Goal: Task Accomplishment & Management: Manage account settings

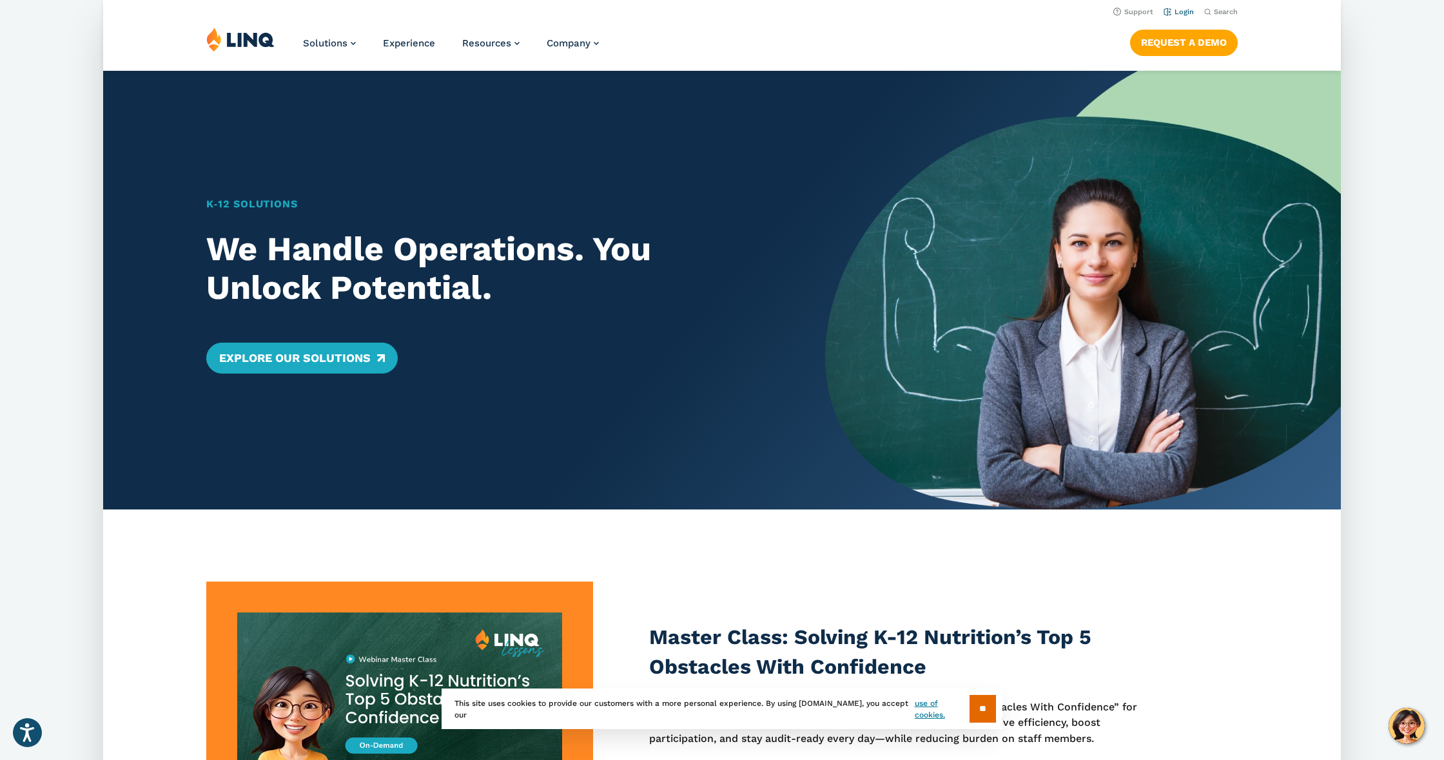
click at [1181, 14] on link "Login" at bounding box center [1178, 12] width 30 height 8
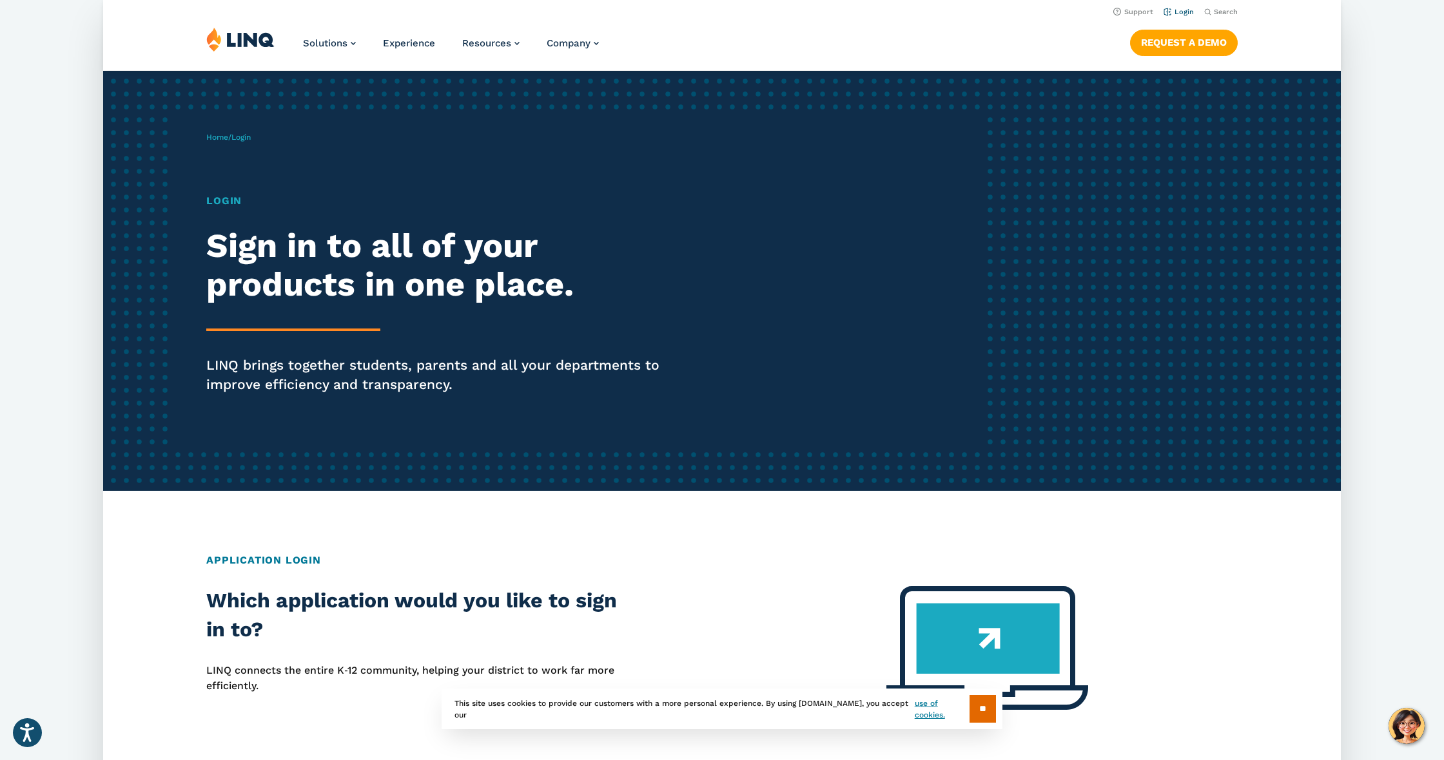
click at [1183, 14] on link "Login" at bounding box center [1178, 12] width 30 height 8
click at [222, 199] on h1 "Login" at bounding box center [444, 200] width 477 height 15
click at [1172, 10] on link "Login" at bounding box center [1178, 12] width 30 height 8
click at [229, 139] on span "Home / Login" at bounding box center [228, 137] width 44 height 9
click at [240, 137] on span "Login" at bounding box center [240, 137] width 19 height 9
